Goal: Information Seeking & Learning: Learn about a topic

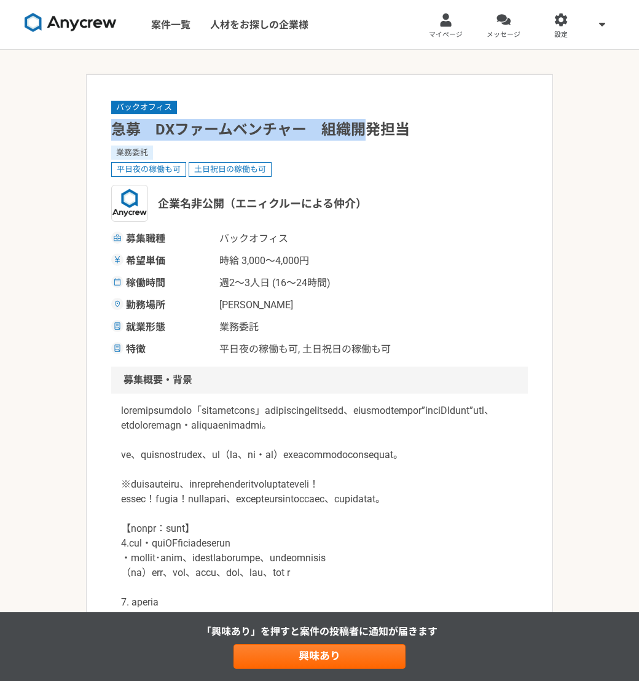
drag, startPoint x: 116, startPoint y: 139, endPoint x: 437, endPoint y: 127, distance: 321.6
click at [437, 127] on h1 "急募　DXファームベンチャー　組織開発担当" at bounding box center [319, 130] width 417 height 22
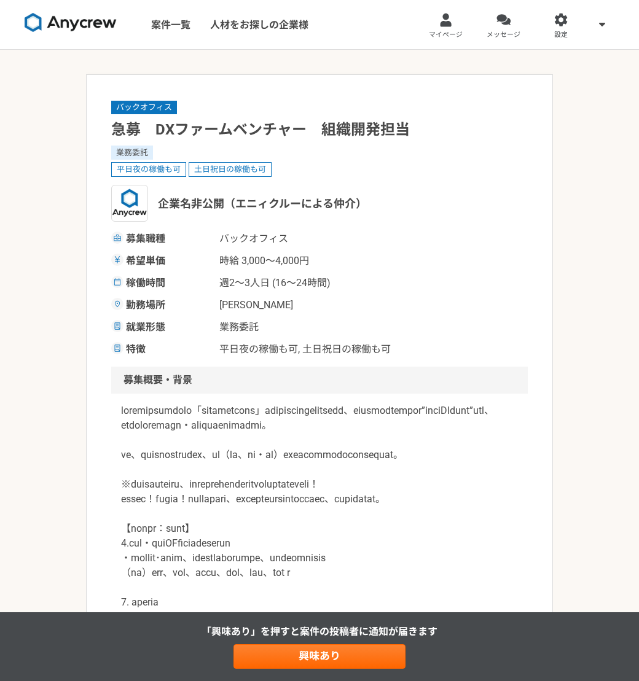
click at [437, 127] on h1 "急募　DXファームベンチャー　組織開発担当" at bounding box center [319, 130] width 417 height 22
click at [348, 334] on div "募集職種 バックオフィス 希望単価 時給 3,000〜4,000円 稼働時間 週2〜3人日 (16〜24時間) 勤務場所 [PERSON_NAME] 就業形態…" at bounding box center [319, 294] width 417 height 125
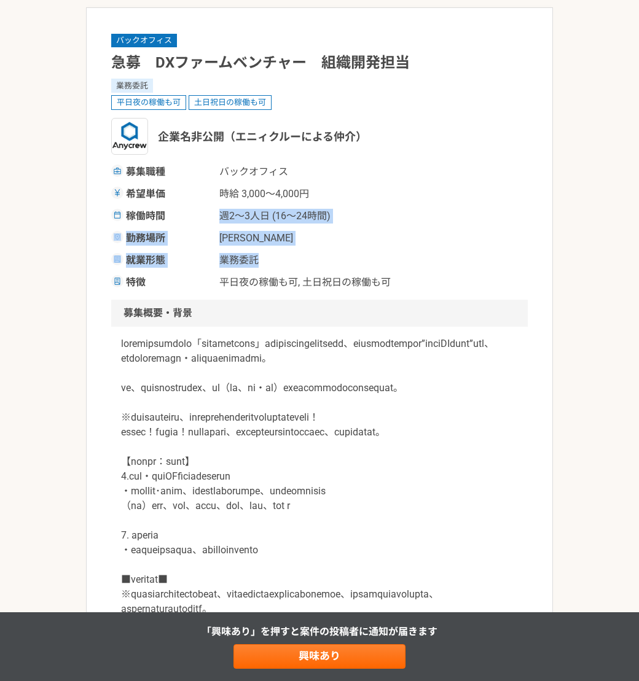
scroll to position [307, 0]
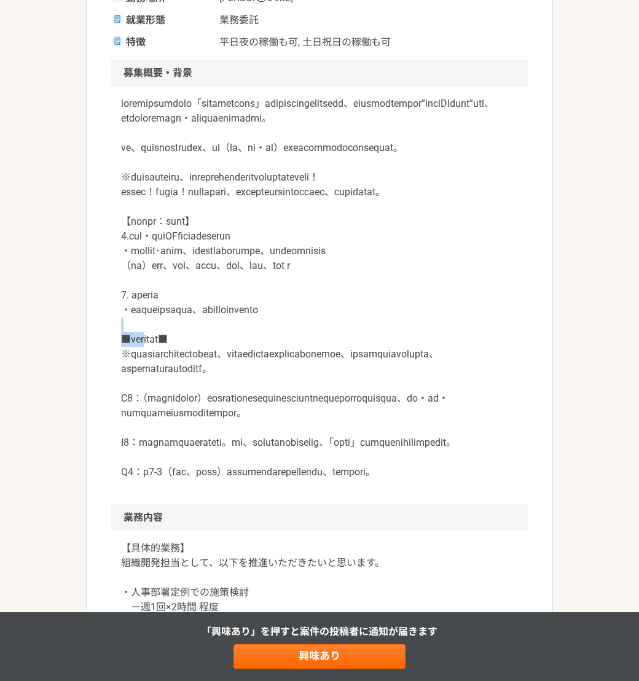
drag, startPoint x: 169, startPoint y: 420, endPoint x: 174, endPoint y: 429, distance: 9.9
click at [173, 428] on p at bounding box center [319, 287] width 397 height 383
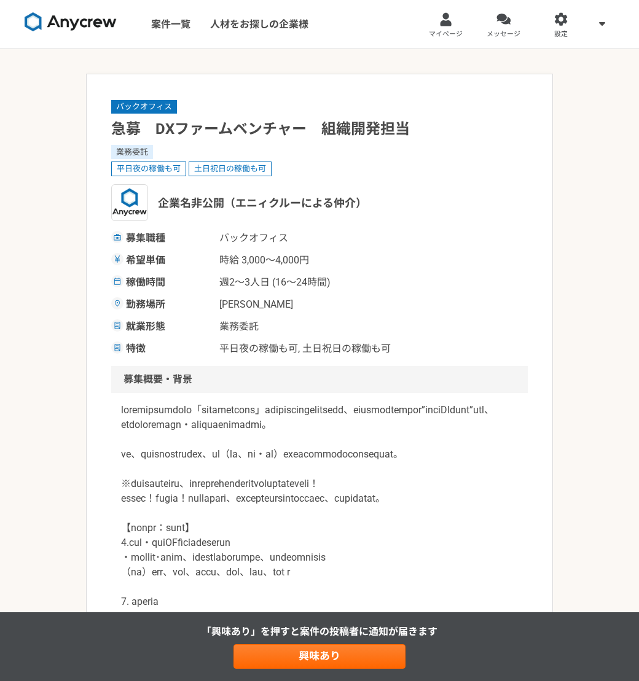
scroll to position [0, 0]
click at [78, 26] on img at bounding box center [71, 23] width 92 height 20
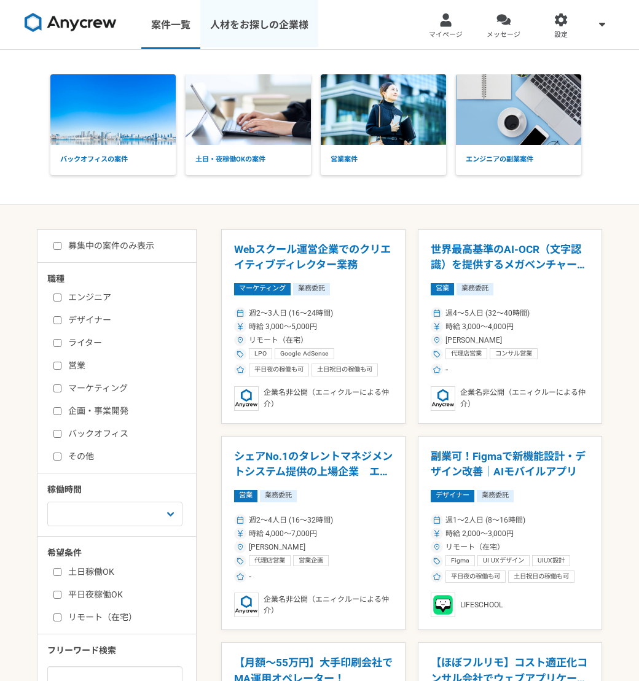
click at [264, 35] on link "人材をお探しの企業様" at bounding box center [259, 24] width 118 height 49
